Goal: Register for event/course

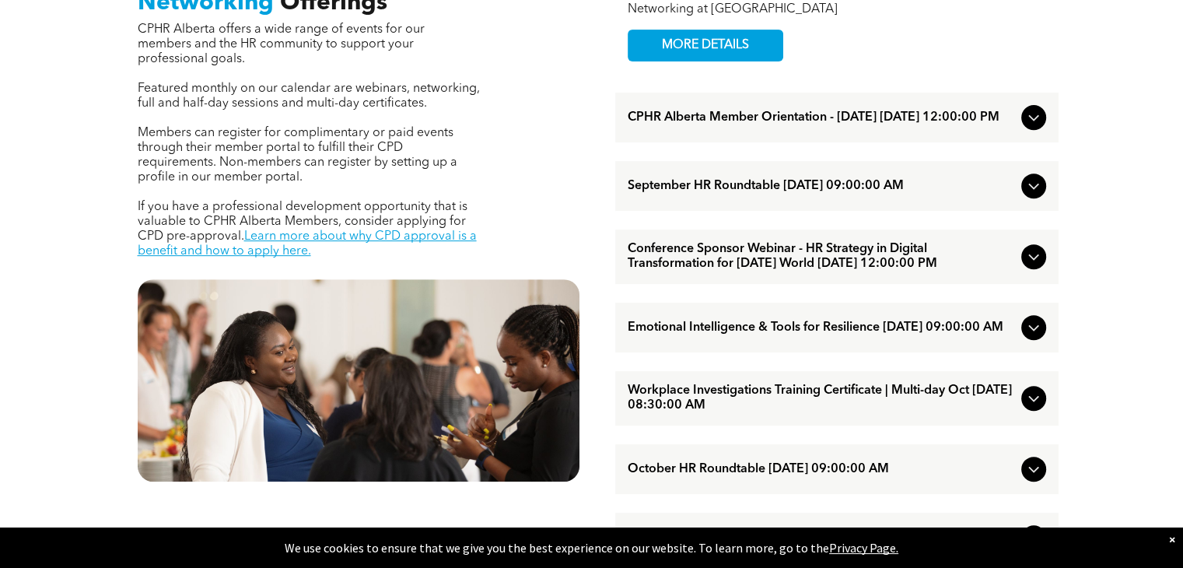
scroll to position [622, 0]
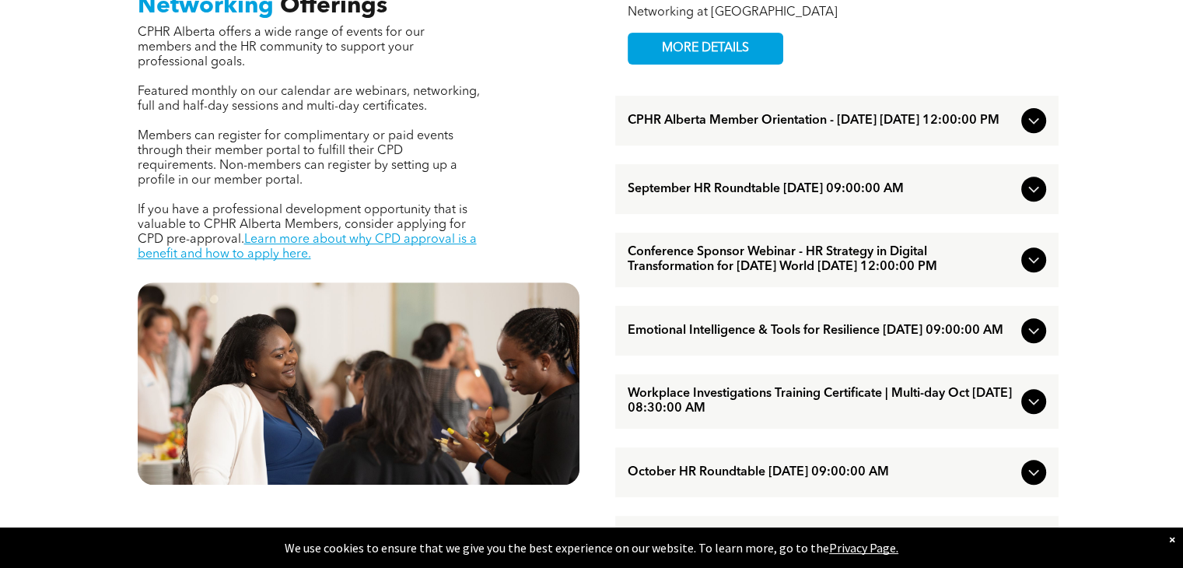
click at [1023, 125] on div at bounding box center [1033, 120] width 25 height 25
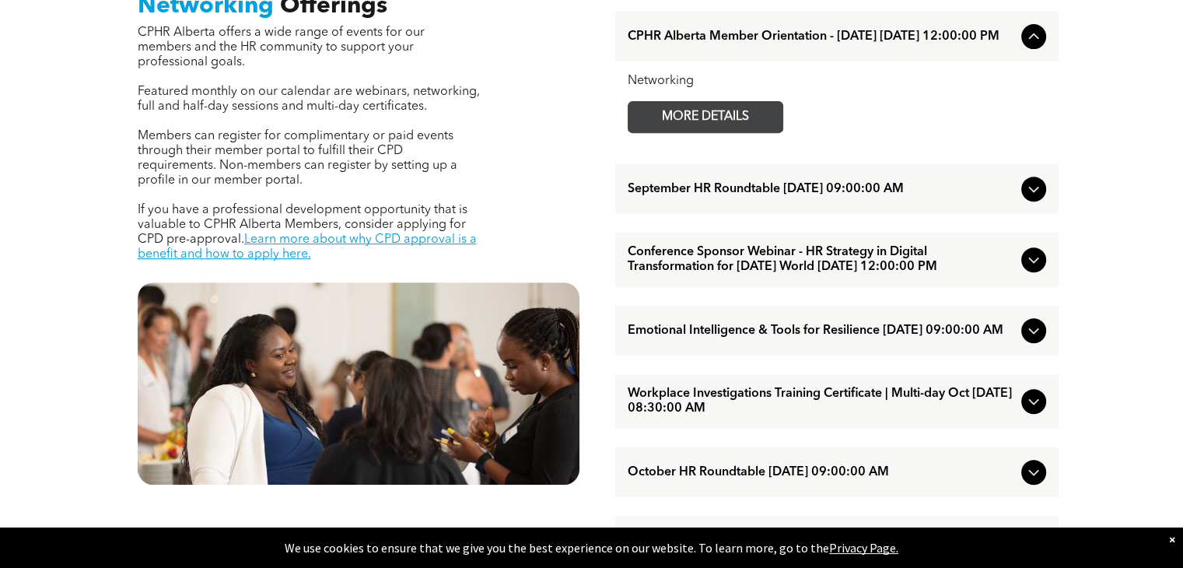
click at [757, 128] on span "MORE DETAILS" at bounding box center [705, 117] width 123 height 30
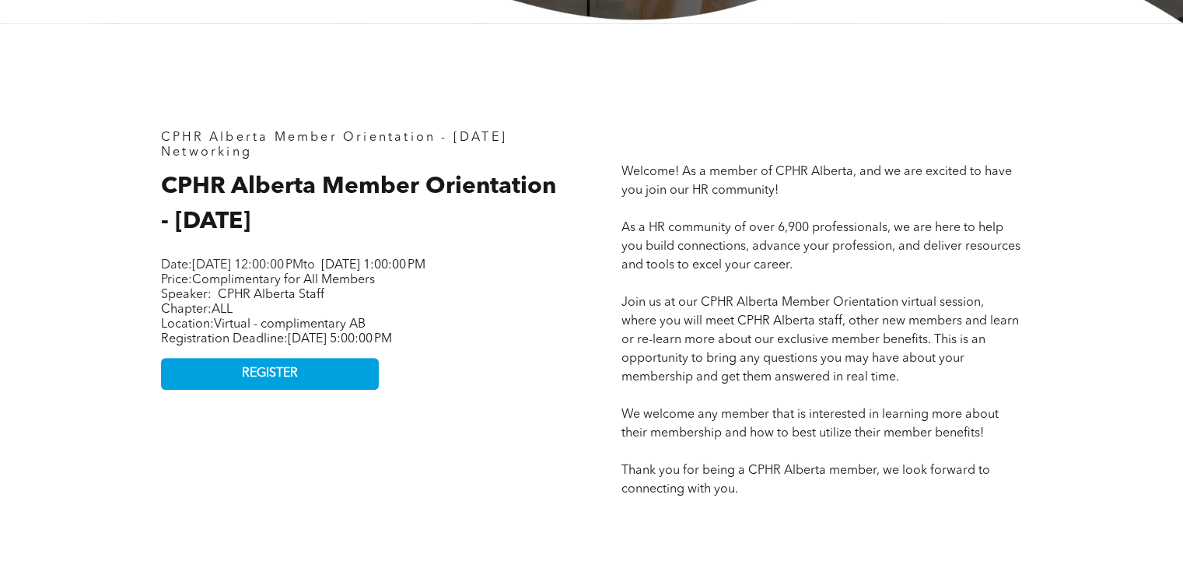
scroll to position [622, 0]
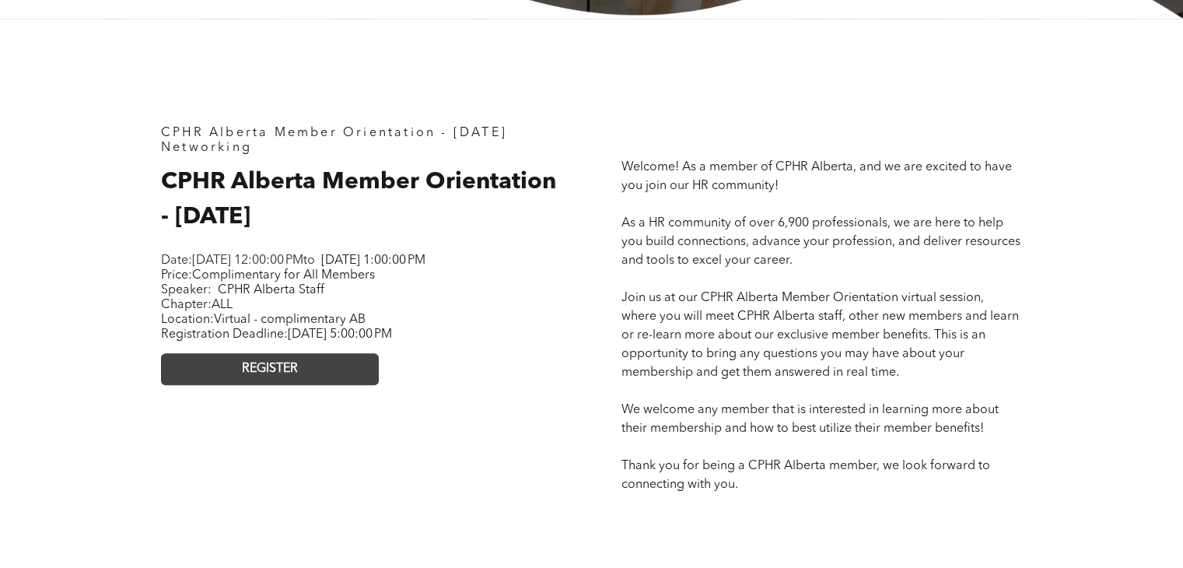
click at [215, 385] on link "REGISTER" at bounding box center [270, 369] width 218 height 32
